Goal: Purchase product/service

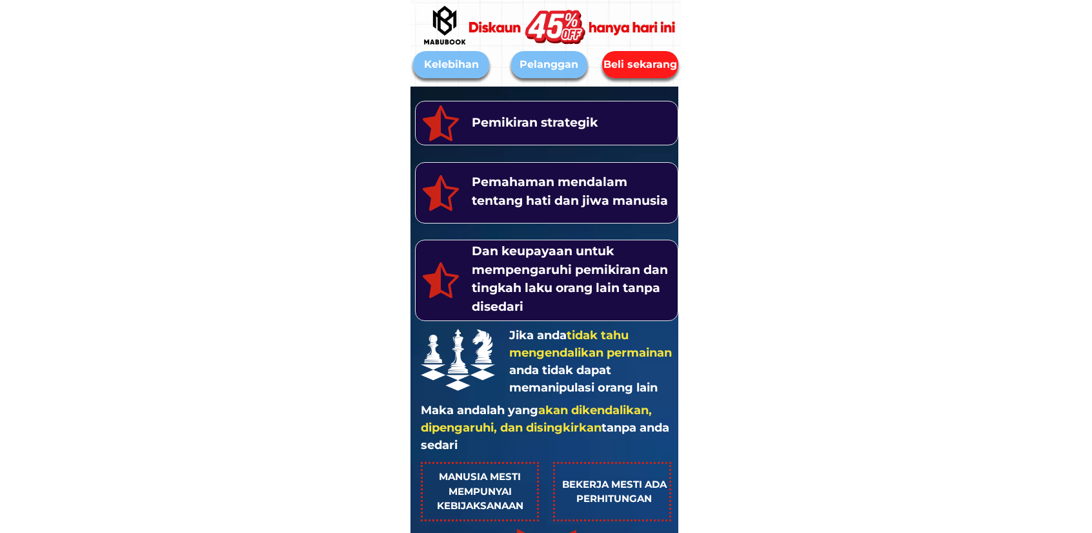
scroll to position [129, 0]
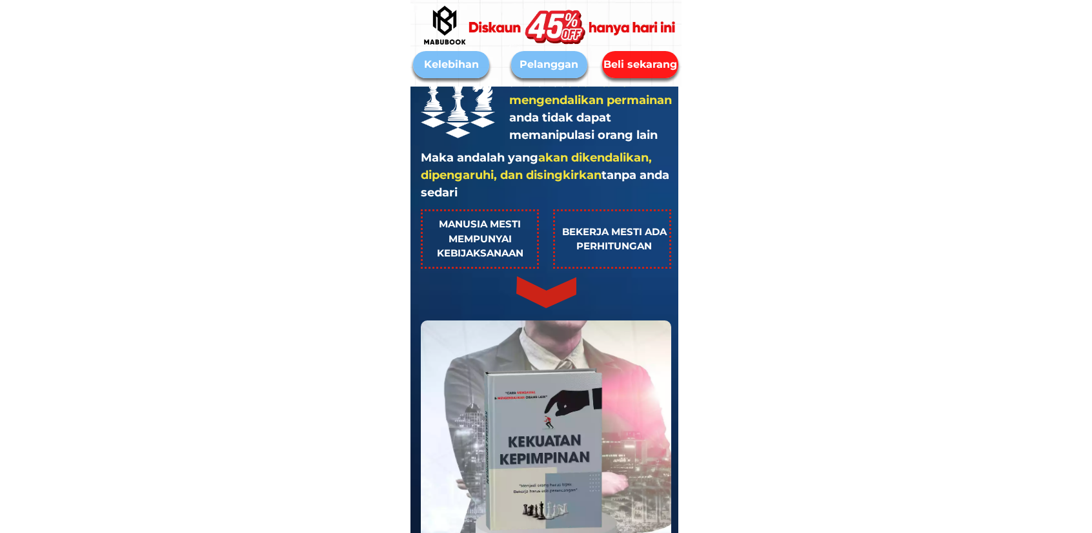
scroll to position [646, 0]
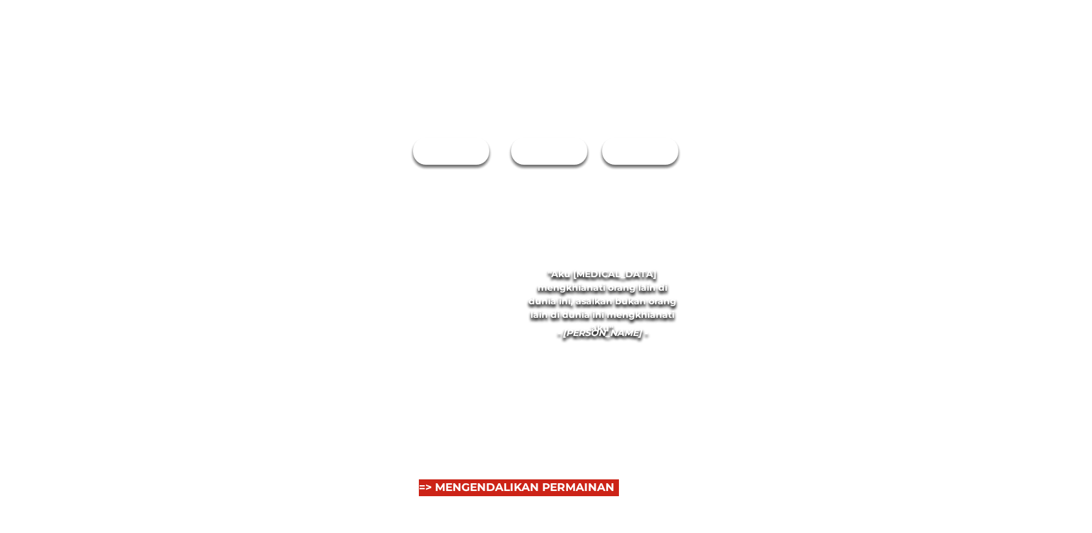
radio input "true"
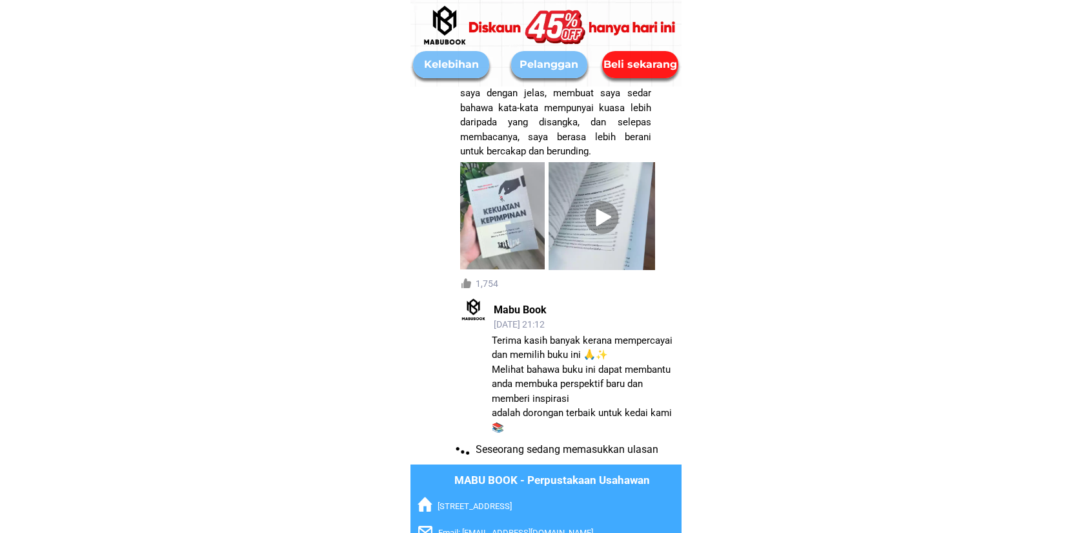
scroll to position [8001, 0]
